Goal: Task Accomplishment & Management: Complete application form

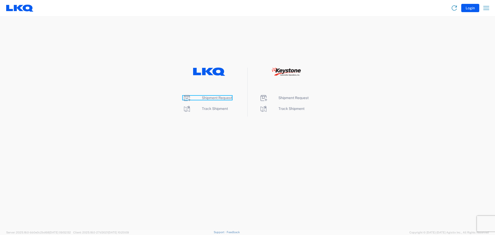
click at [221, 99] on span "Shipment Request" at bounding box center [217, 98] width 30 height 4
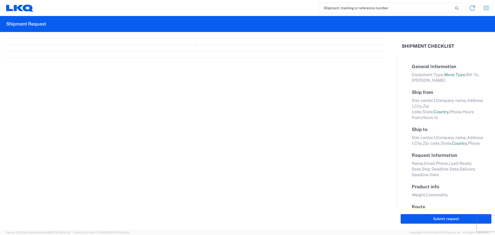
select select "FULL"
select select "LBS"
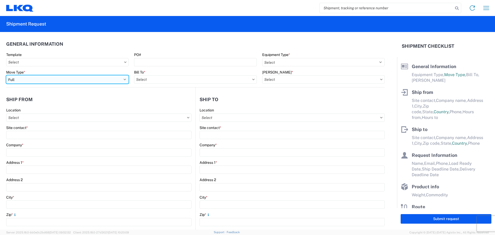
click at [34, 80] on select "Select Full Partial TL" at bounding box center [67, 79] width 123 height 8
select select "PARTIAL_TL"
click at [6, 75] on select "Select Full Partial TL" at bounding box center [67, 79] width 123 height 8
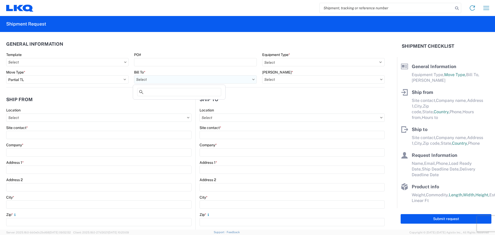
click at [177, 82] on input "Bill To *" at bounding box center [195, 79] width 123 height 8
type input "3021"
click at [155, 105] on div "3021 - [US_STATE][GEOGRAPHIC_DATA]" at bounding box center [179, 102] width 90 height 8
type input "3021 - [US_STATE][GEOGRAPHIC_DATA]"
click at [272, 78] on input "[PERSON_NAME] *" at bounding box center [323, 79] width 123 height 8
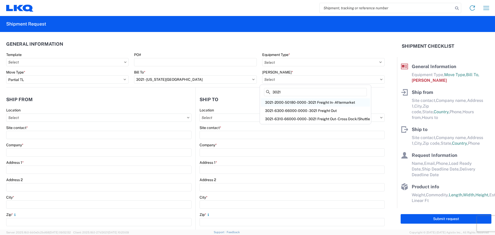
type input "3021"
click at [300, 102] on div "3021-2000-50180-0000 - 3021 Freight In - Aftermarket" at bounding box center [315, 102] width 109 height 8
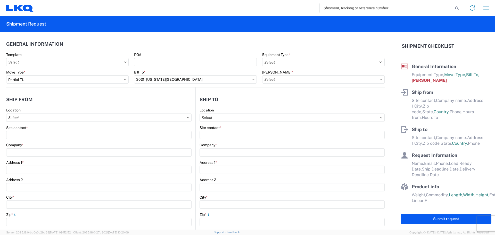
type input "3021-2000-50180-0000 - 3021 Freight In - Aftermarket"
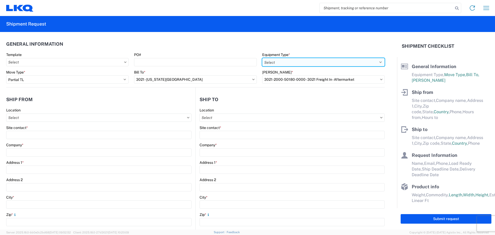
click at [296, 65] on select "Select 53’ Dry Van Flatbed Dropdeck (van) Lowboy (flatbed) Rail" at bounding box center [323, 62] width 123 height 8
click at [262, 58] on select "Select 53’ Dry Van Flatbed Dropdeck (van) Lowboy (flatbed) Rail" at bounding box center [323, 62] width 123 height 8
click at [296, 62] on select "Select 53’ Dry Van Flatbed Dropdeck (van) Lowboy (flatbed) Rail" at bounding box center [323, 62] width 123 height 8
select select "STDV"
click at [262, 58] on select "Select 53’ Dry Van Flatbed Dropdeck (van) Lowboy (flatbed) Rail" at bounding box center [323, 62] width 123 height 8
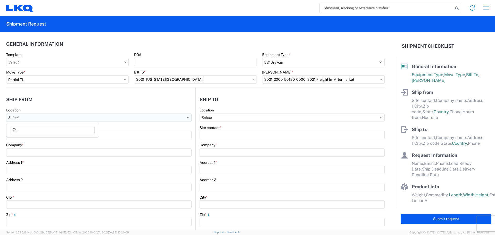
click at [84, 118] on input "Location" at bounding box center [98, 117] width 185 height 8
type input "3021"
click at [48, 139] on div "3021 - [US_STATE][GEOGRAPHIC_DATA]" at bounding box center [52, 140] width 90 height 8
type input "3021 - [US_STATE][GEOGRAPHIC_DATA]"
type input "LKQ Corporation"
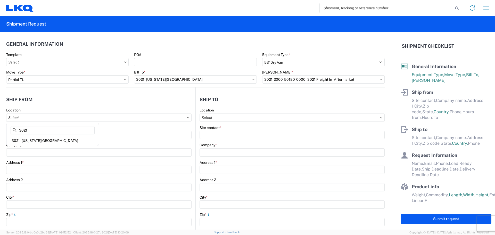
type input "[STREET_ADDRESS]"
type input "Suite 100"
type input "Shawnee"
type input "66226"
select select "KS"
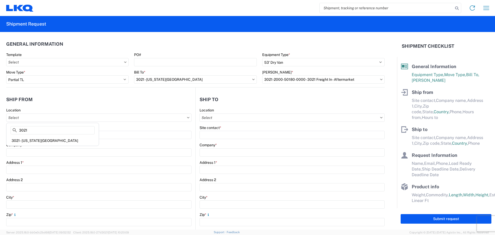
select select "US"
type input "[PHONE_NUMBER]"
type input "07:00"
type input "21:00"
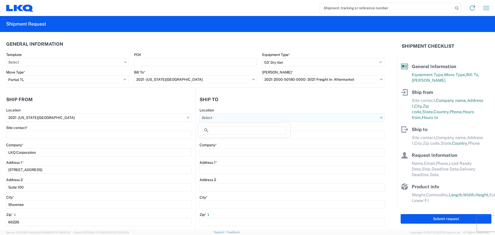
click at [247, 117] on input "Location" at bounding box center [292, 117] width 185 height 8
type input "087"
click at [233, 141] on div "3087 - [GEOGRAPHIC_DATA]" at bounding box center [244, 140] width 90 height 8
type input "3087 - [GEOGRAPHIC_DATA]"
type input "LKQ Corporation"
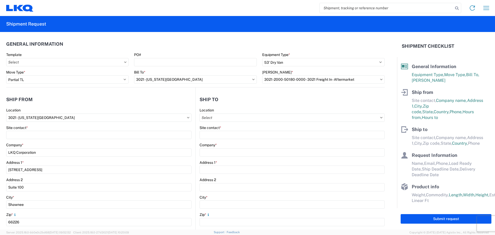
type input "[STREET_ADDRESS]"
type input "[GEOGRAPHIC_DATA]"
type input "68127"
select select "US"
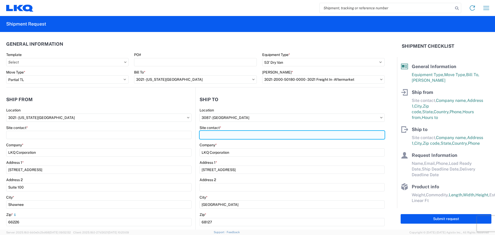
click at [218, 134] on input "Site contact *" at bounding box center [292, 135] width 185 height 8
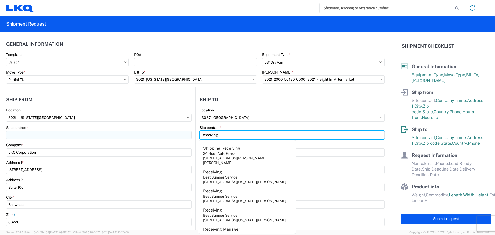
type input "Receiving"
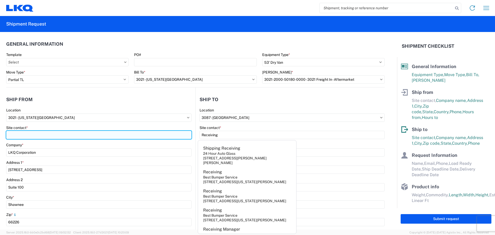
click at [123, 132] on input "Site contact *" at bounding box center [98, 135] width 185 height 8
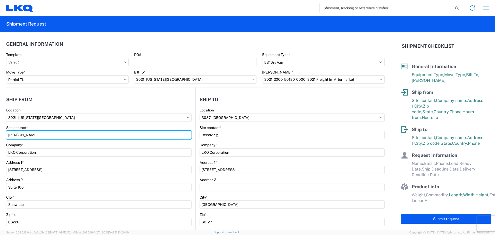
type input "[PERSON_NAME]"
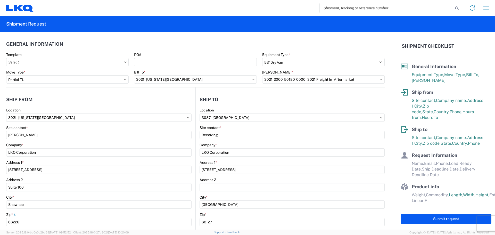
click at [149, 104] on header "Ship from" at bounding box center [100, 100] width 189 height 12
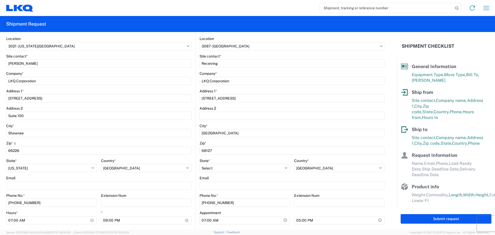
scroll to position [77, 0]
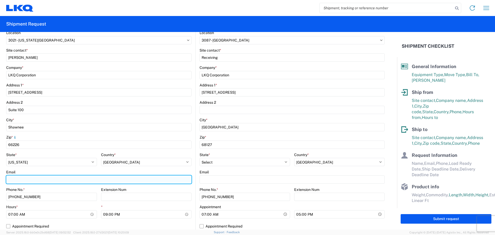
click at [30, 181] on input "Email" at bounding box center [98, 179] width 185 height 8
type input "[EMAIL_ADDRESS][DOMAIN_NAME]"
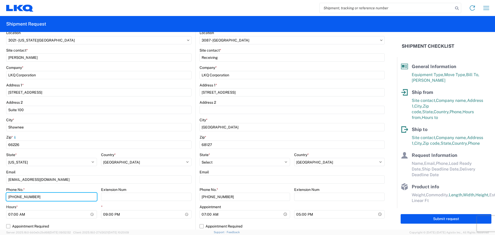
drag, startPoint x: 40, startPoint y: 198, endPoint x: 0, endPoint y: 204, distance: 40.7
click at [0, 199] on form "General Information Template PO# Equipment Type * Select 53’ Dry Van Flatbed Dr…" at bounding box center [198, 131] width 397 height 198
type input "[PHONE_NUMBER]"
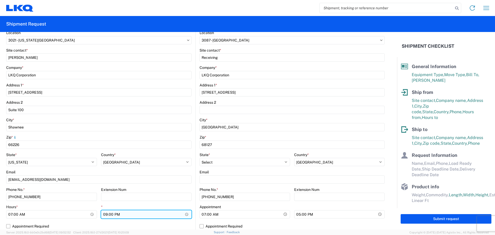
click at [105, 215] on input "21:00" at bounding box center [146, 214] width 91 height 8
type input "14:30"
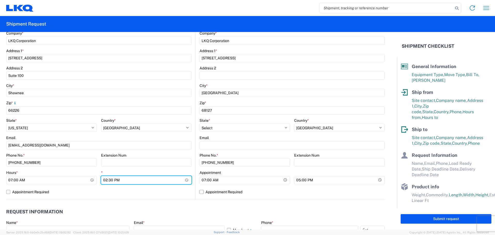
scroll to position [181, 0]
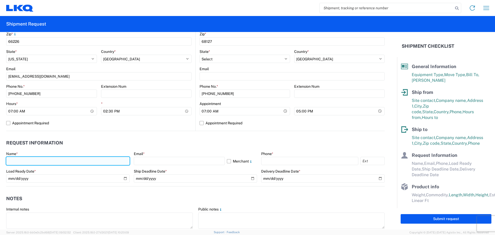
click at [51, 162] on input "text" at bounding box center [68, 161] width 124 height 8
type input "[PERSON_NAME]"
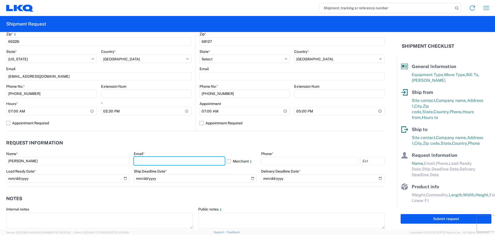
click at [165, 159] on input "text" at bounding box center [179, 161] width 91 height 8
type input "[EMAIL_ADDRESS][DOMAIN_NAME]"
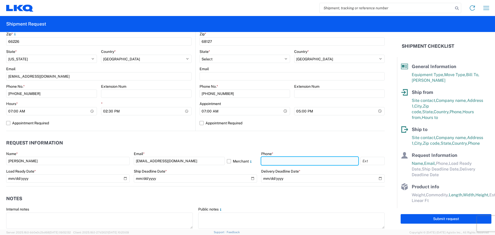
click at [283, 162] on input "text" at bounding box center [309, 161] width 97 height 8
type input "[PHONE_NUMBER]"
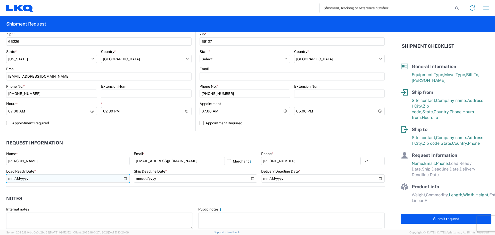
click at [123, 180] on input "date" at bounding box center [68, 178] width 124 height 8
type input "[DATE]"
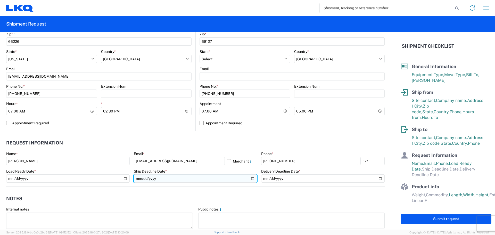
click at [251, 178] on input "date" at bounding box center [196, 178] width 124 height 8
type input "[DATE]"
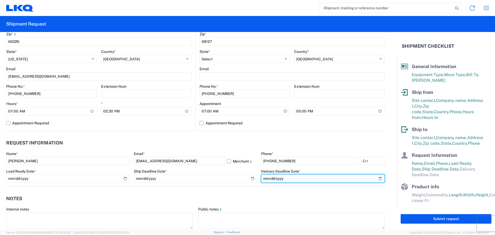
click at [378, 178] on input "date" at bounding box center [323, 178] width 124 height 8
type input "[DATE]"
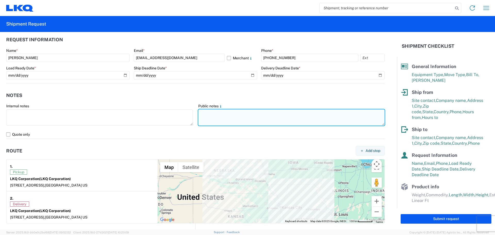
click at [235, 117] on textarea at bounding box center [291, 117] width 187 height 16
type textarea "p"
paste textarea "SKID 1 77.0 44.0 80.0 440.0 SKID 2 77.0 44.0 80.0 1210.0 SKID 3 77.0 44.0 64.0 …"
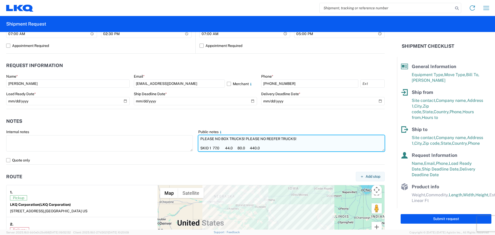
scroll to position [19, 0]
click at [274, 143] on textarea "PLEASE NO BOX TRUCKS! PLEASE NO REEFER TRUCKS! SKID 1 77.0 44.0 80.0 440.0 SKID…" at bounding box center [291, 143] width 187 height 16
drag, startPoint x: 303, startPoint y: 138, endPoint x: 73, endPoint y: 120, distance: 229.9
click at [73, 120] on agx-form-section "Notes Internal notes Public notes PLEASE NO BOX TRUCKS! PLEASE NO REEFER TRUCKS…" at bounding box center [195, 139] width 379 height 49
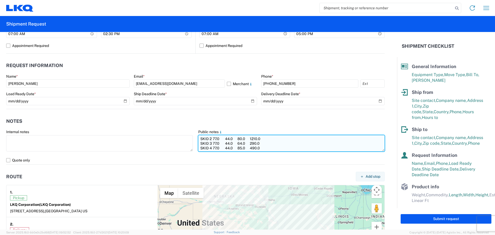
scroll to position [28, 0]
click at [203, 144] on textarea "PLEASE NO BOX TRUCKS! PLEASE NO REEFER TRUCKS! SKID 1 77.0 44.0 80.0 440.0 SKID…" at bounding box center [291, 143] width 187 height 16
paste textarea "PLEASE NO BOX TRUCKS! PLEASE NO REEFER TRUCKS!"
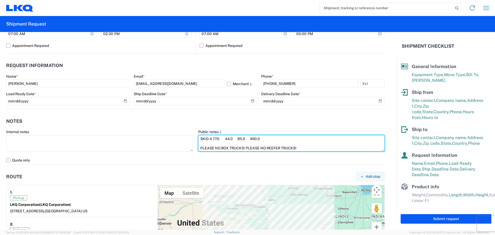
type textarea "PLEASE NO BOX TRUCKS! PLEASE NO REEFER TRUCKS! SKID 1 77.0 44.0 80.0 440.0 SKID…"
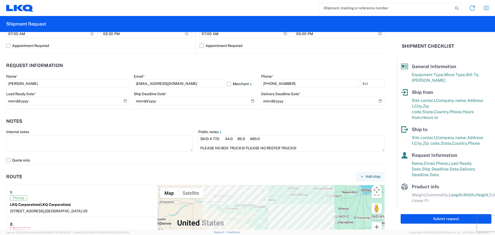
click at [7, 160] on label "Quote only" at bounding box center [195, 160] width 379 height 8
click at [0, 0] on input "Quote only" at bounding box center [0, 0] width 0 height 0
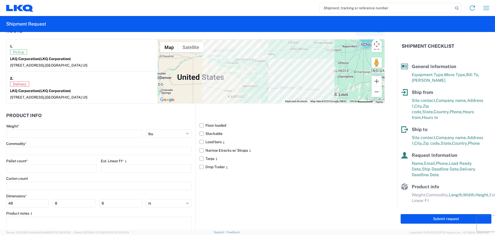
scroll to position [413, 0]
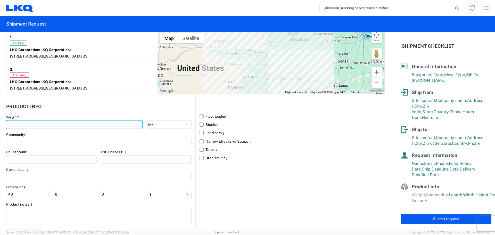
click at [46, 125] on input "number" at bounding box center [74, 124] width 136 height 8
type input "2430"
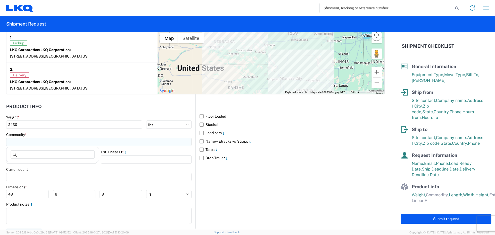
click at [41, 142] on input at bounding box center [98, 142] width 185 height 8
click at [35, 153] on input at bounding box center [53, 154] width 84 height 8
click at [45, 153] on input at bounding box center [53, 154] width 84 height 8
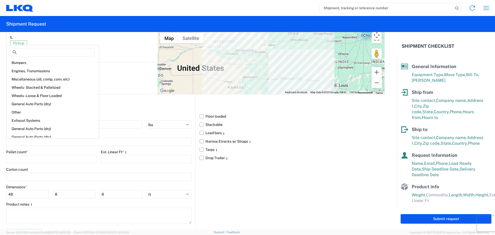
click at [44, 106] on div "General Auto Parts (dry)" at bounding box center [52, 104] width 90 height 8
type input "General Auto Parts (dry)"
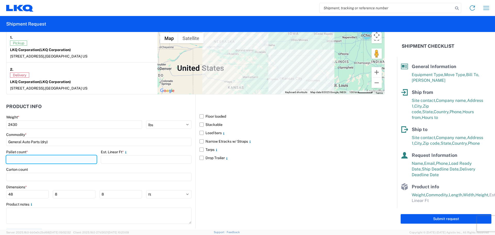
click at [34, 160] on input "number" at bounding box center [51, 159] width 91 height 8
type input "4"
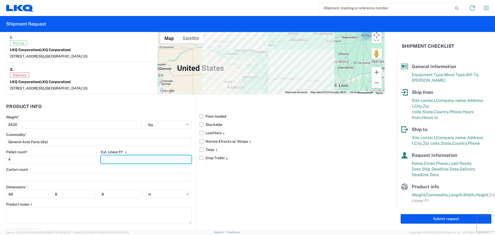
click at [121, 158] on input "number" at bounding box center [146, 159] width 91 height 8
type input "11.41"
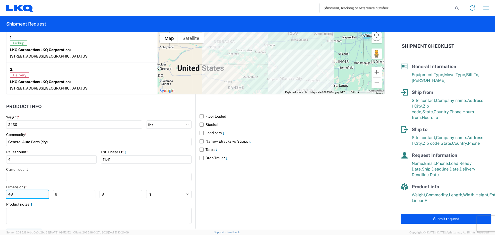
click at [23, 192] on input "48" at bounding box center [27, 194] width 43 height 8
type input "4"
type input "77"
type input "45"
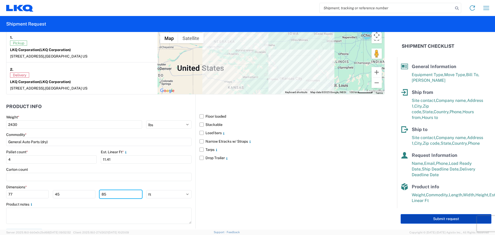
type input "85"
click at [433, 219] on button "Submit request" at bounding box center [446, 219] width 91 height 10
select select "US"
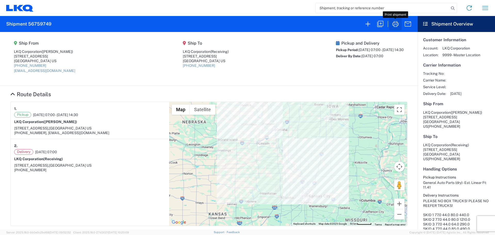
click at [392, 26] on icon "button" at bounding box center [396, 24] width 8 height 8
